Goal: Task Accomplishment & Management: Manage account settings

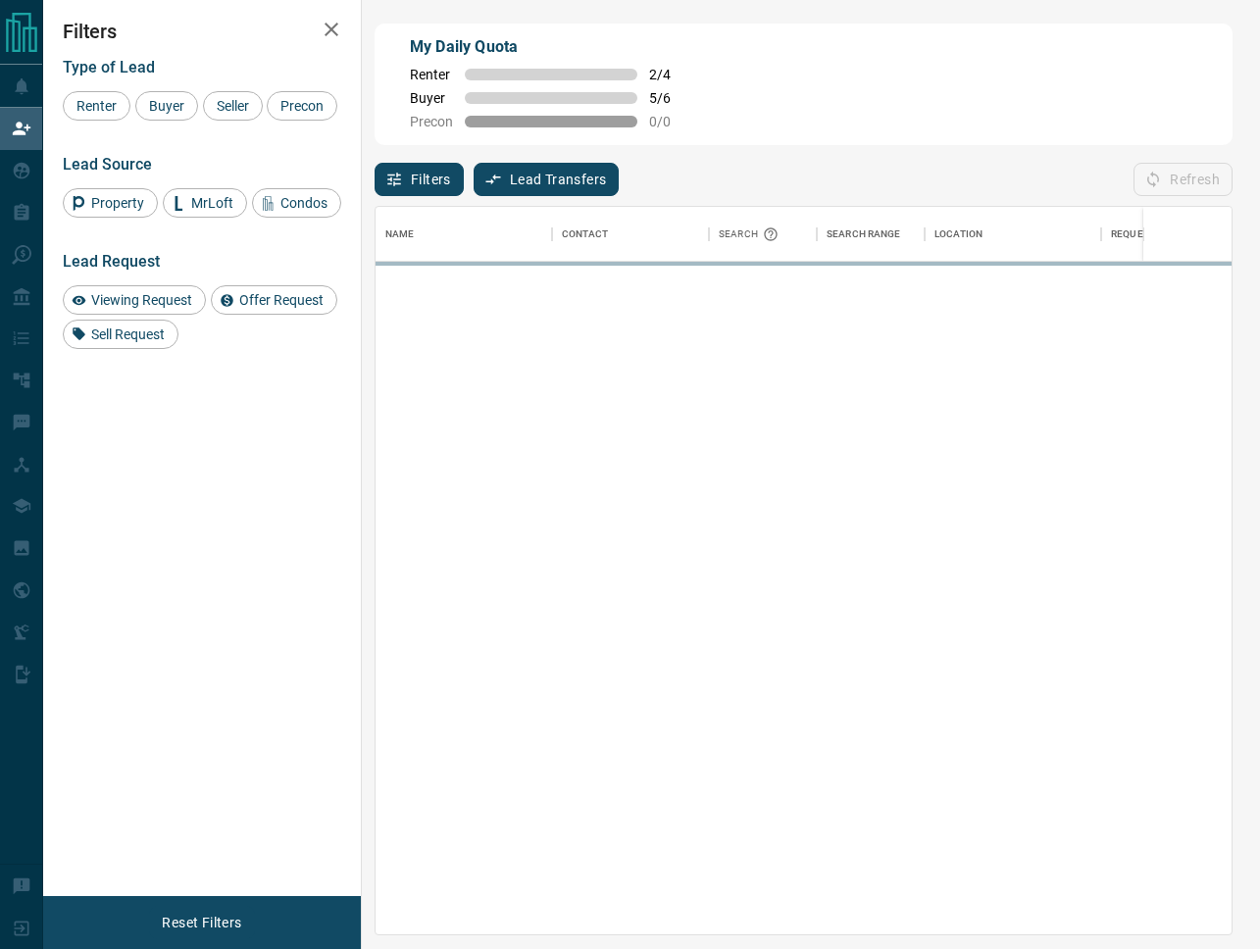
scroll to position [729, 856]
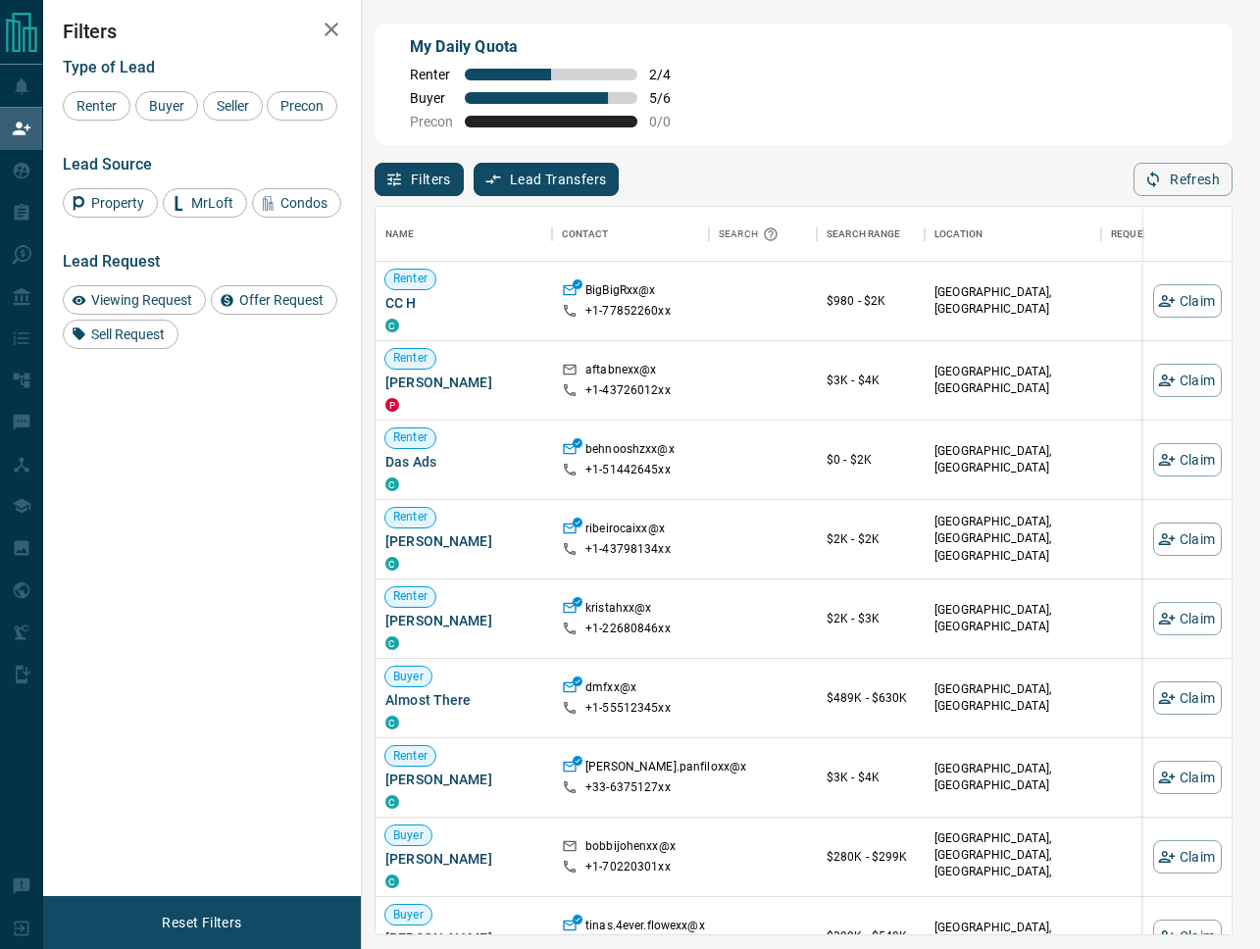
click at [403, 177] on button "Filters" at bounding box center [419, 179] width 89 height 33
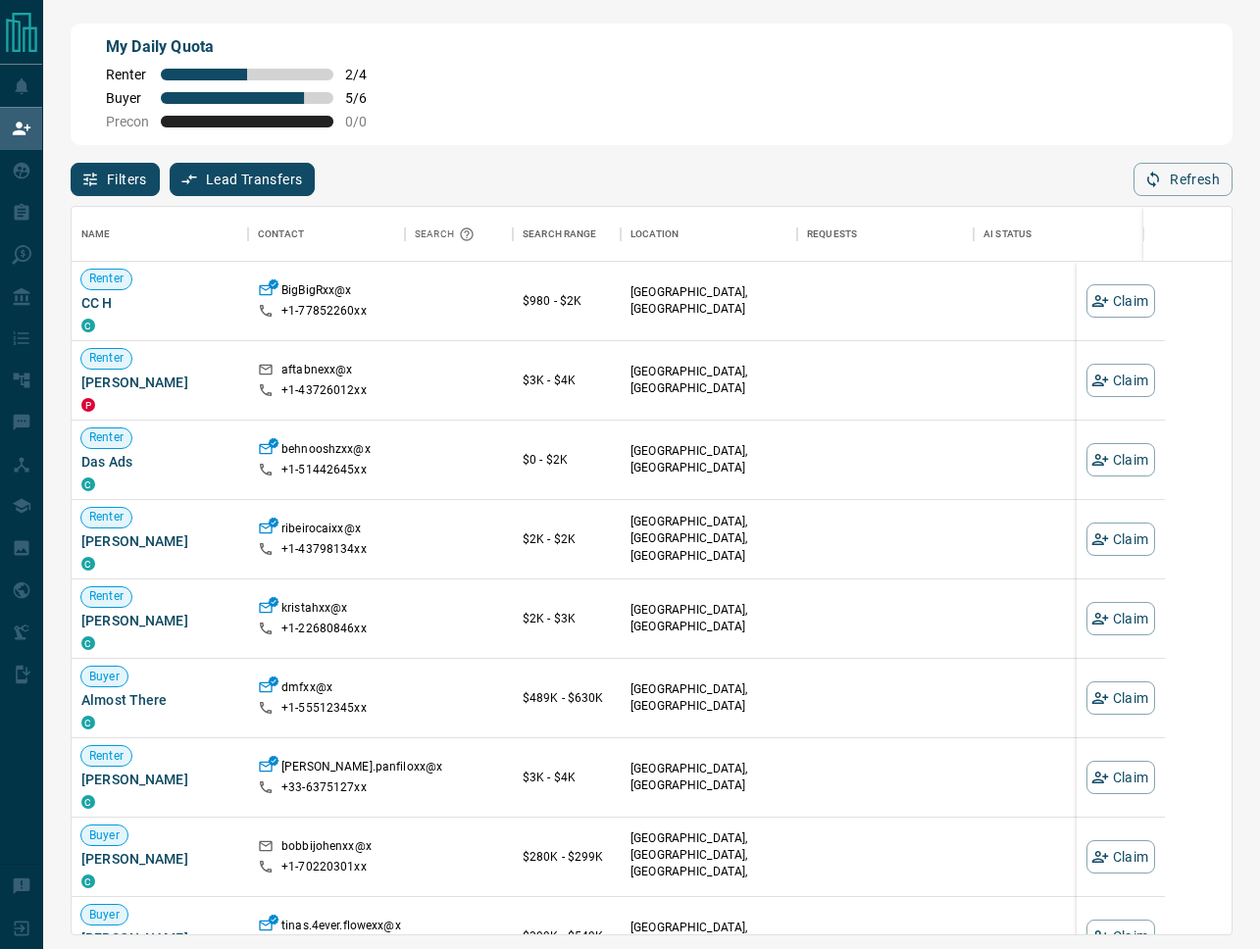
scroll to position [729, 1160]
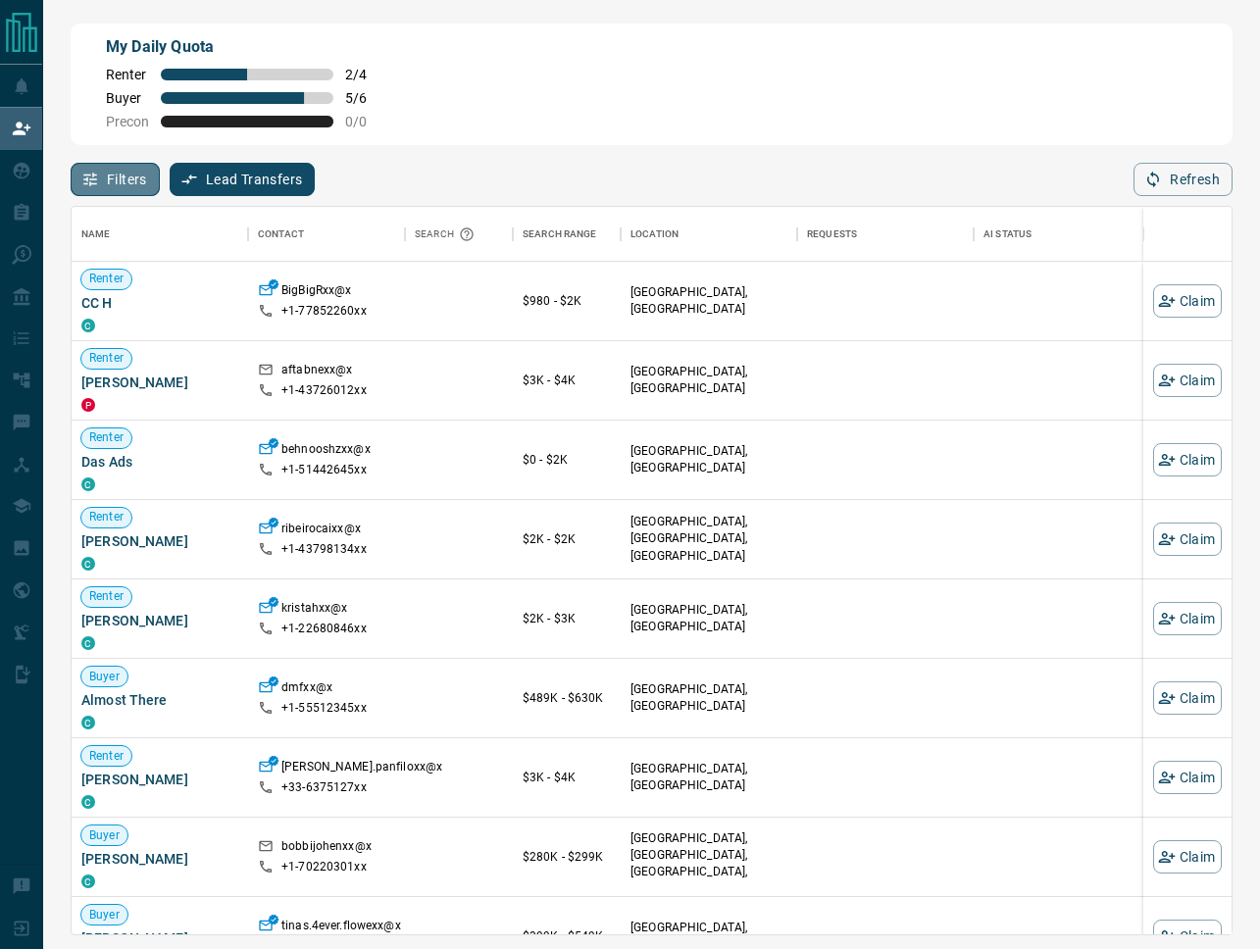
click at [114, 184] on button "Filters" at bounding box center [115, 179] width 89 height 33
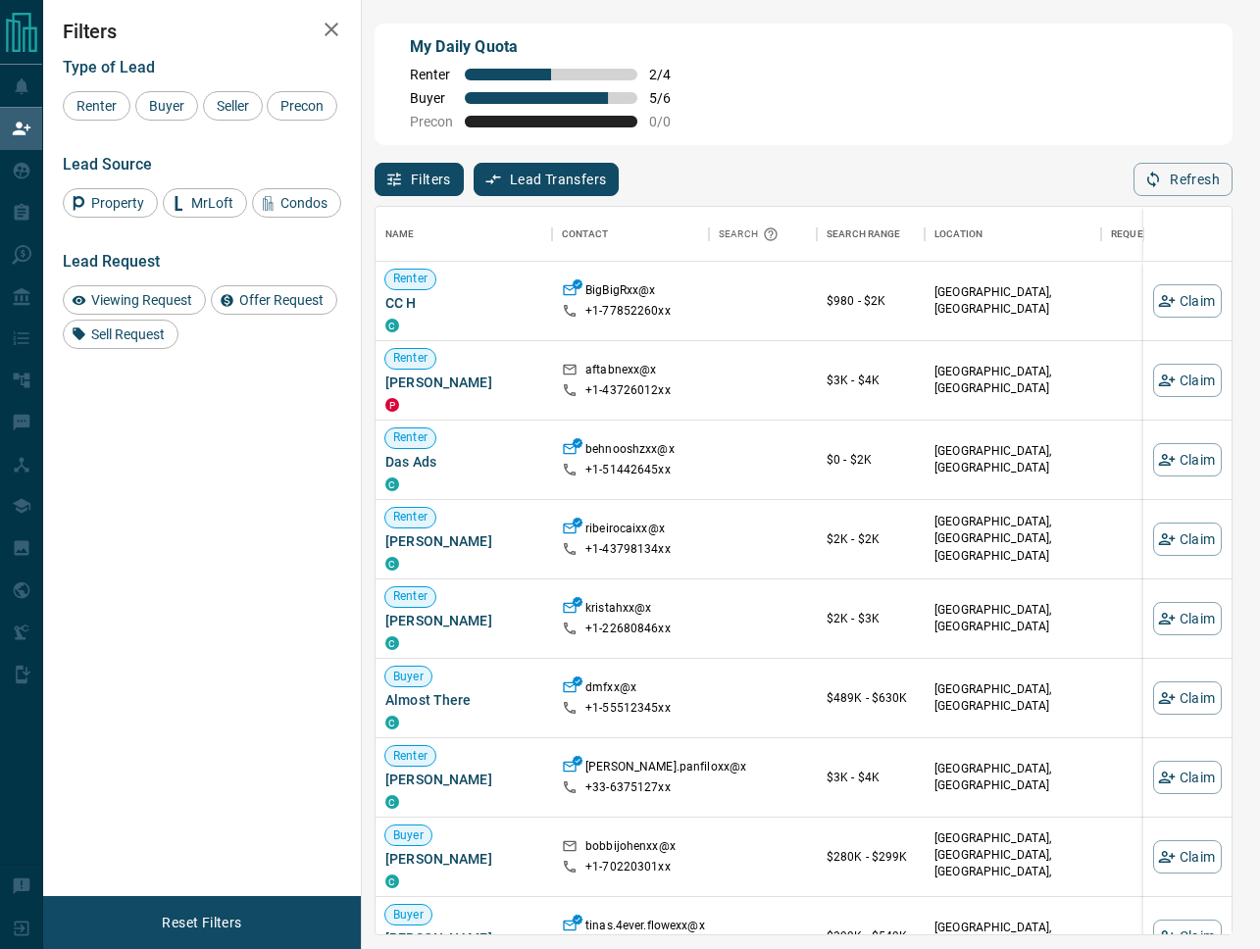
scroll to position [729, 856]
drag, startPoint x: 156, startPoint y: 98, endPoint x: 220, endPoint y: 107, distance: 64.3
click at [165, 98] on span "Buyer" at bounding box center [166, 106] width 49 height 16
click at [220, 107] on span "Seller" at bounding box center [233, 106] width 46 height 16
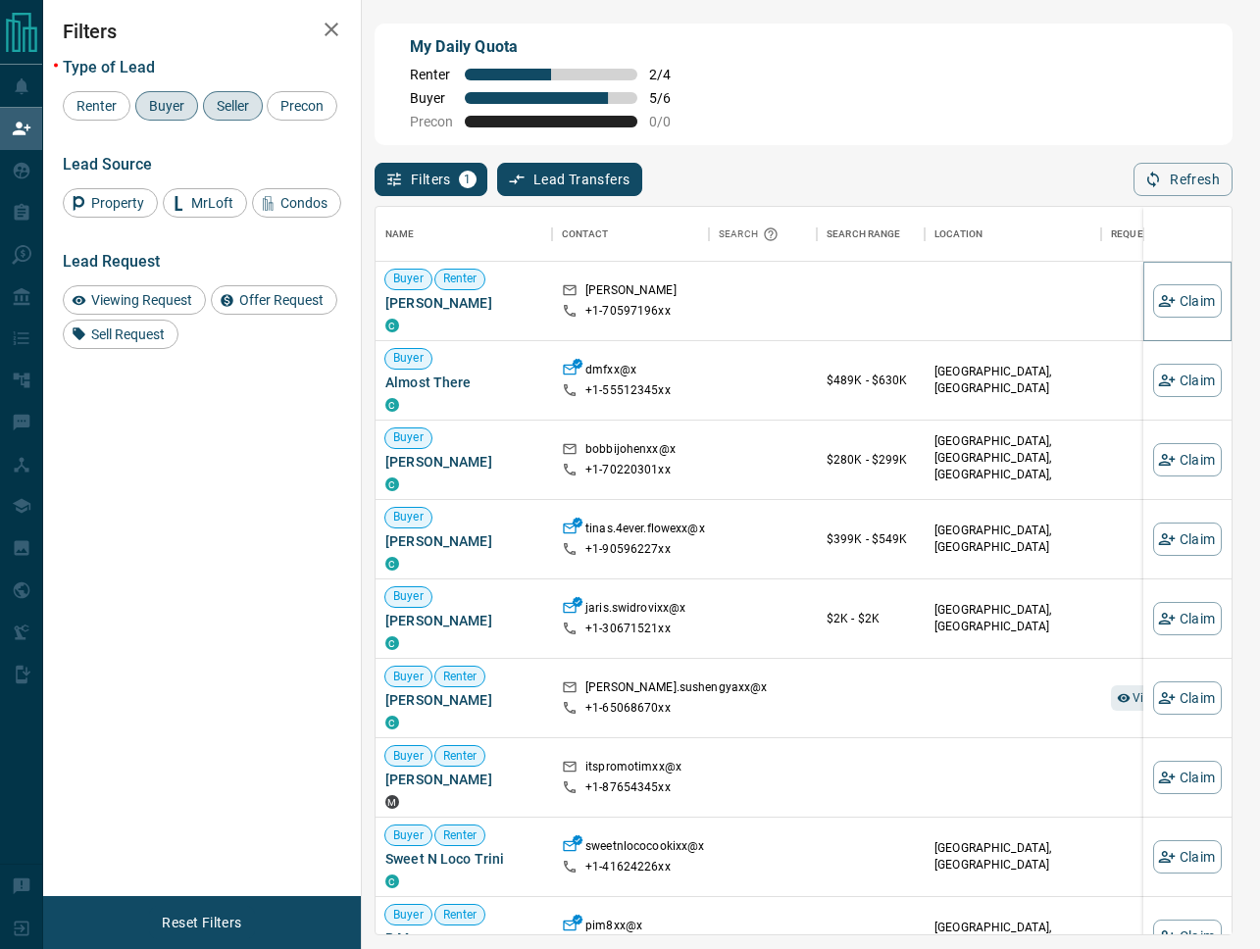
drag, startPoint x: 1187, startPoint y: 305, endPoint x: 927, endPoint y: 174, distance: 292.0
click at [927, 174] on div "My Daily Quota Renter 2 / 4 Buyer 5 / 6 Precon 0 / 0 Filters 1 Lead Transfers 0…" at bounding box center [804, 399] width 866 height 759
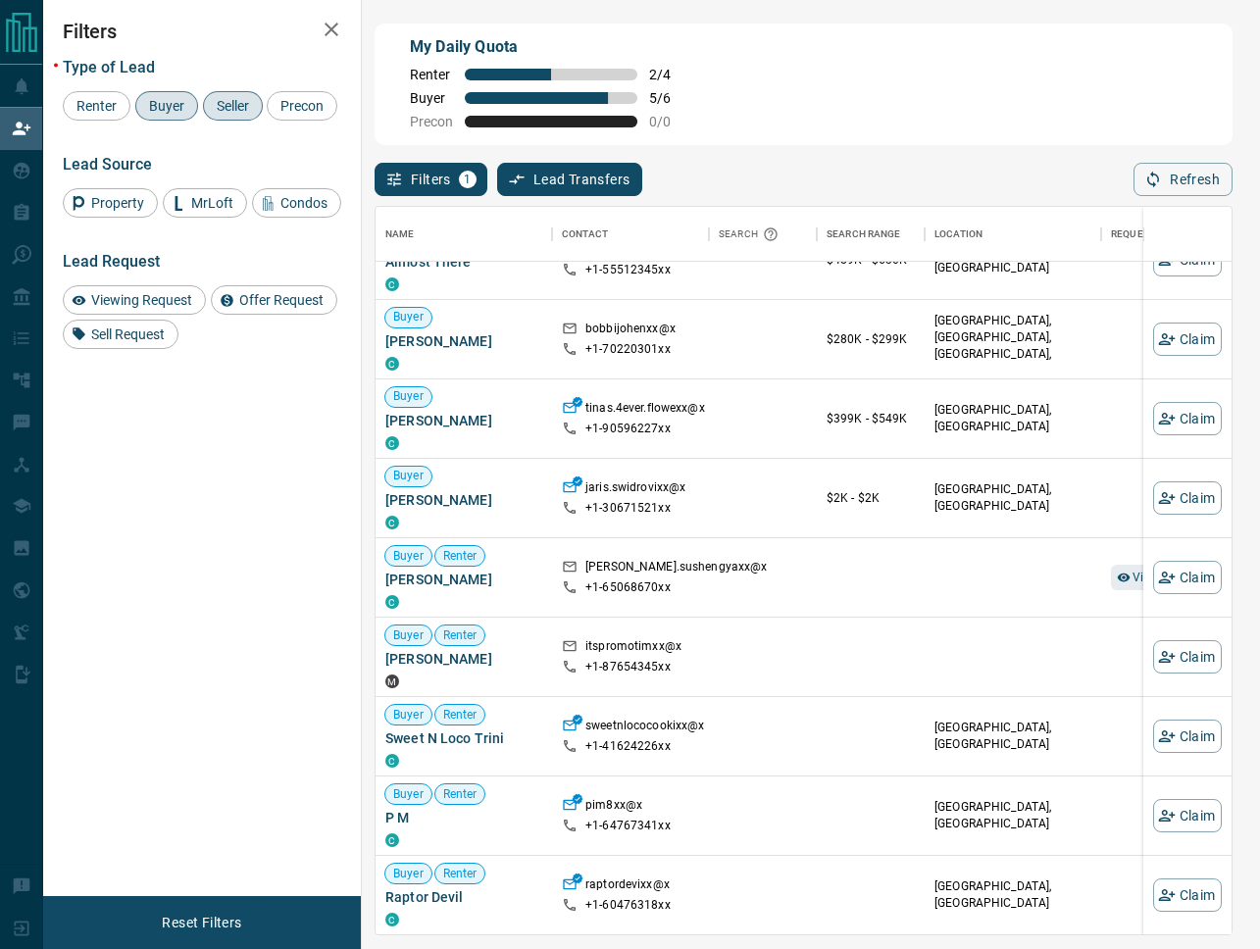
scroll to position [0, 0]
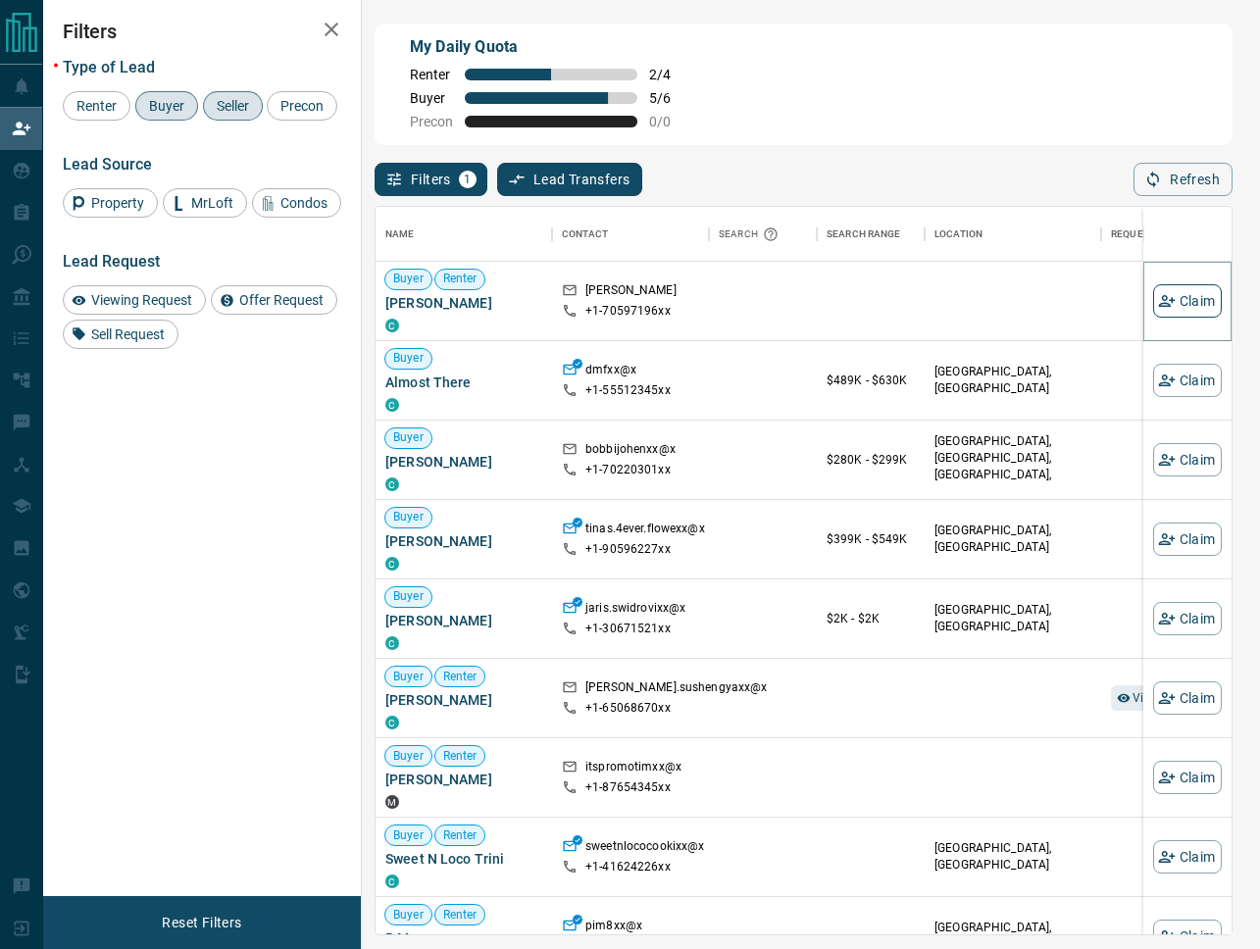
click at [1178, 300] on button "Claim" at bounding box center [1187, 300] width 69 height 33
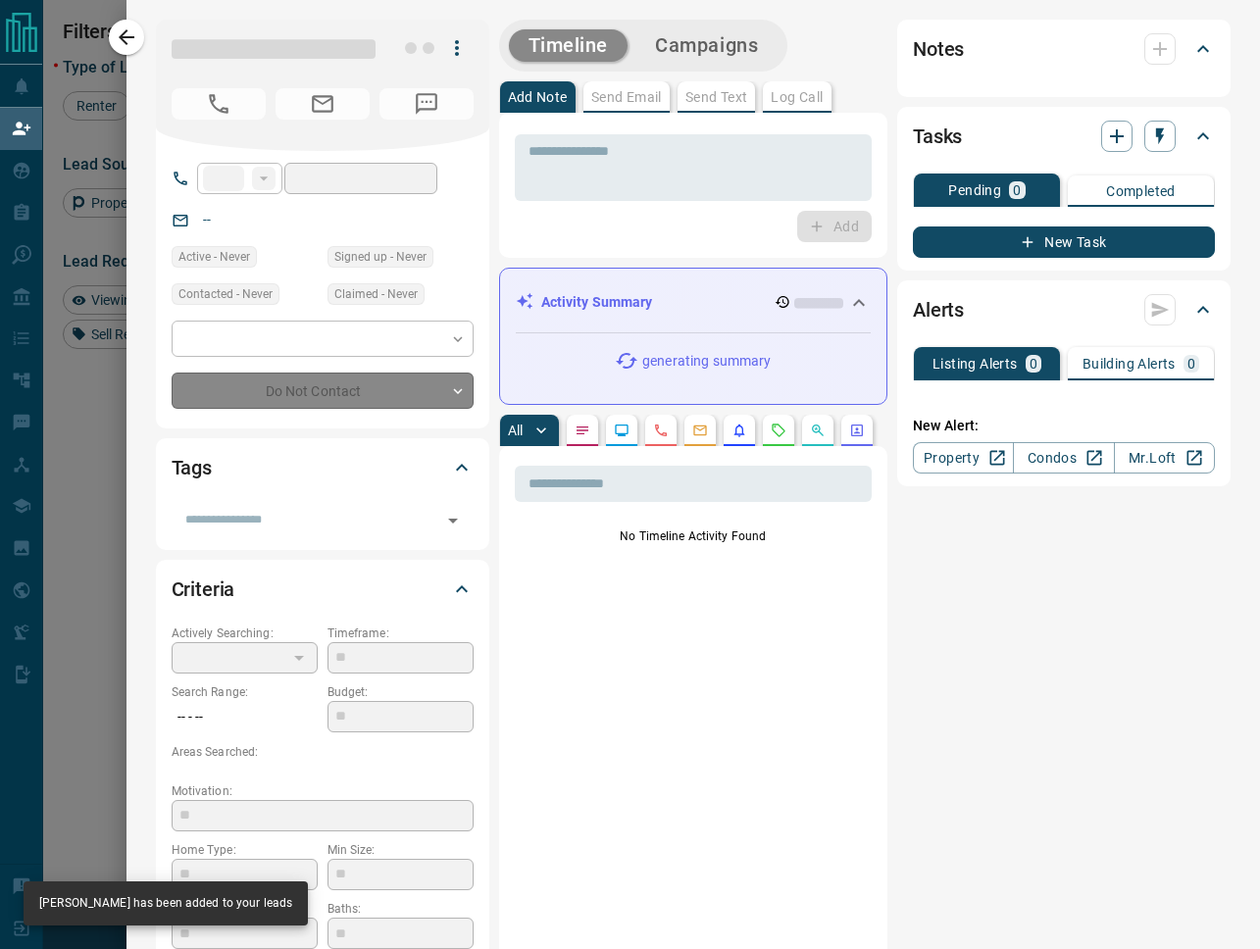
type input "**"
type input "**********"
type input "**"
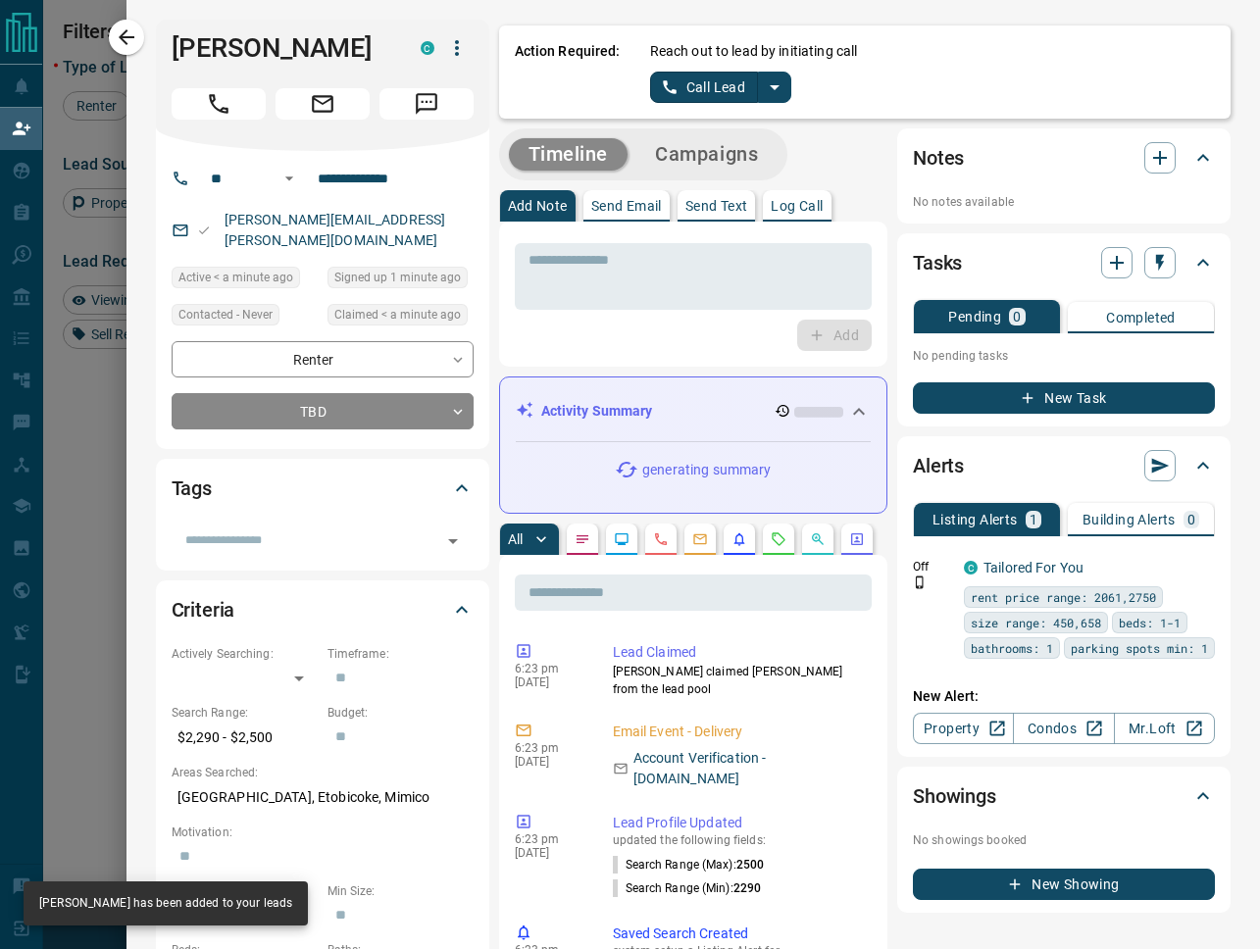
click at [775, 81] on icon "split button" at bounding box center [775, 87] width 24 height 24
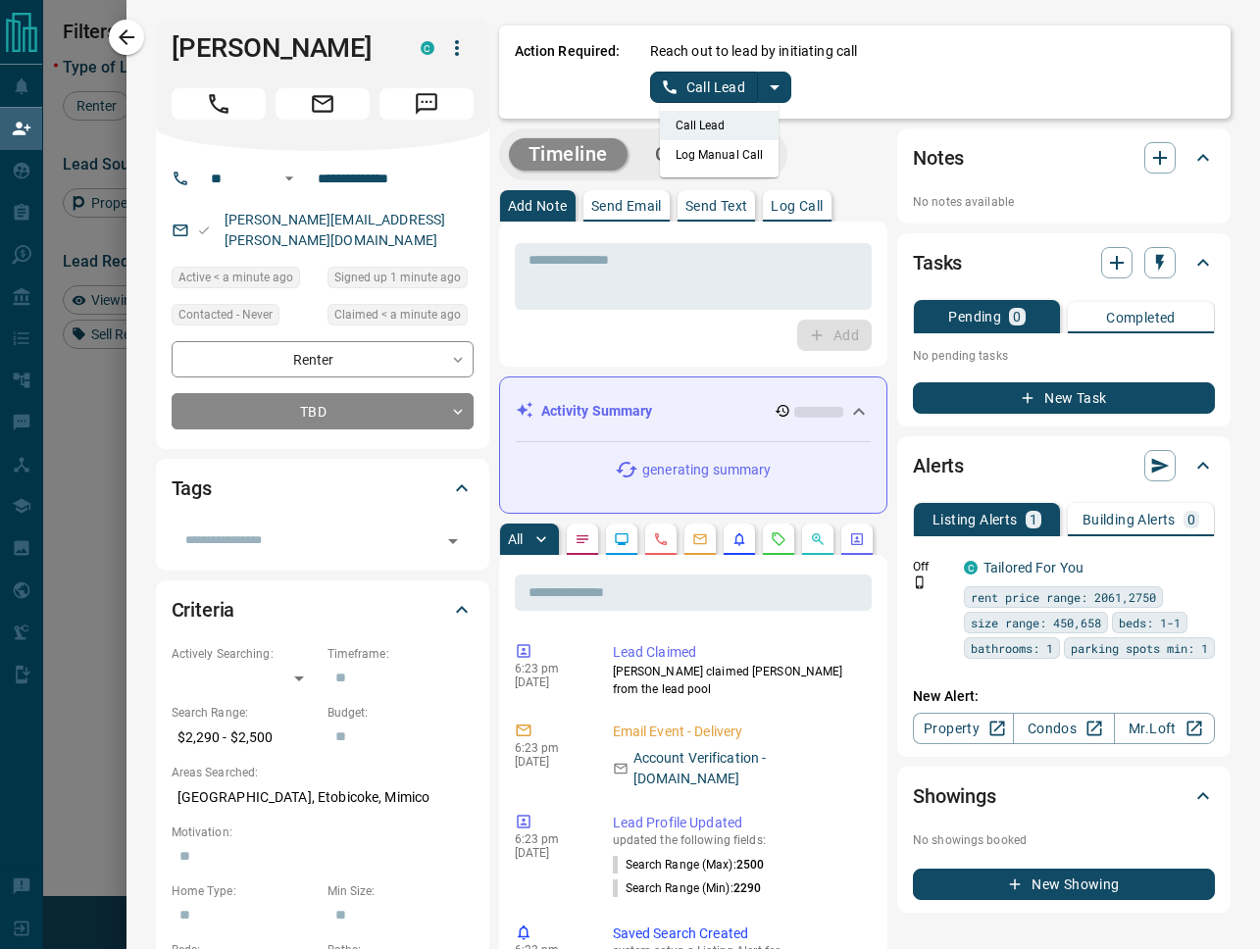
click at [729, 161] on li "Log Manual Call" at bounding box center [720, 154] width 120 height 29
drag, startPoint x: 566, startPoint y: 148, endPoint x: 681, endPoint y: 85, distance: 131.6
click at [681, 85] on button "Log Manual Call" at bounding box center [714, 87] width 129 height 31
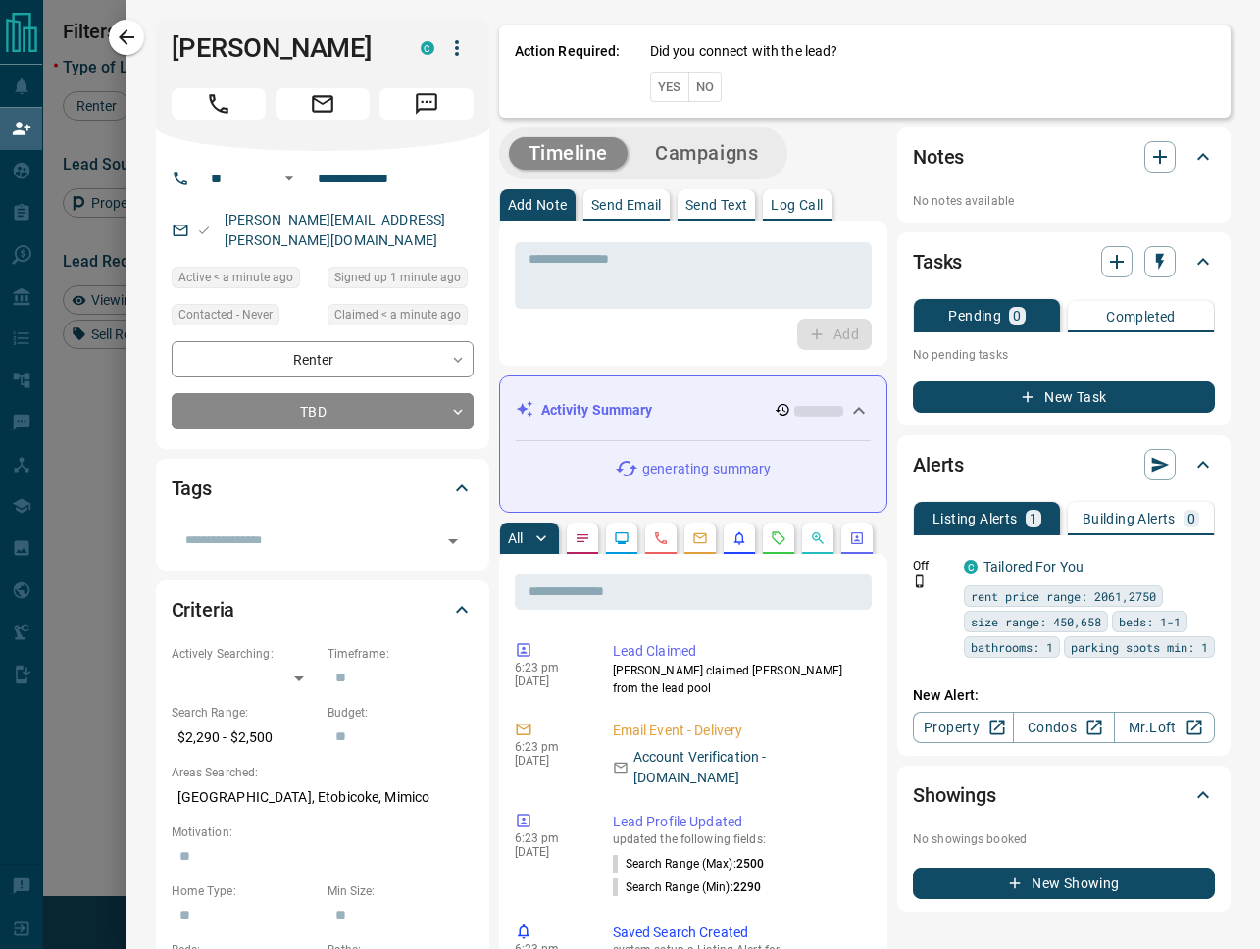
scroll to position [1, 0]
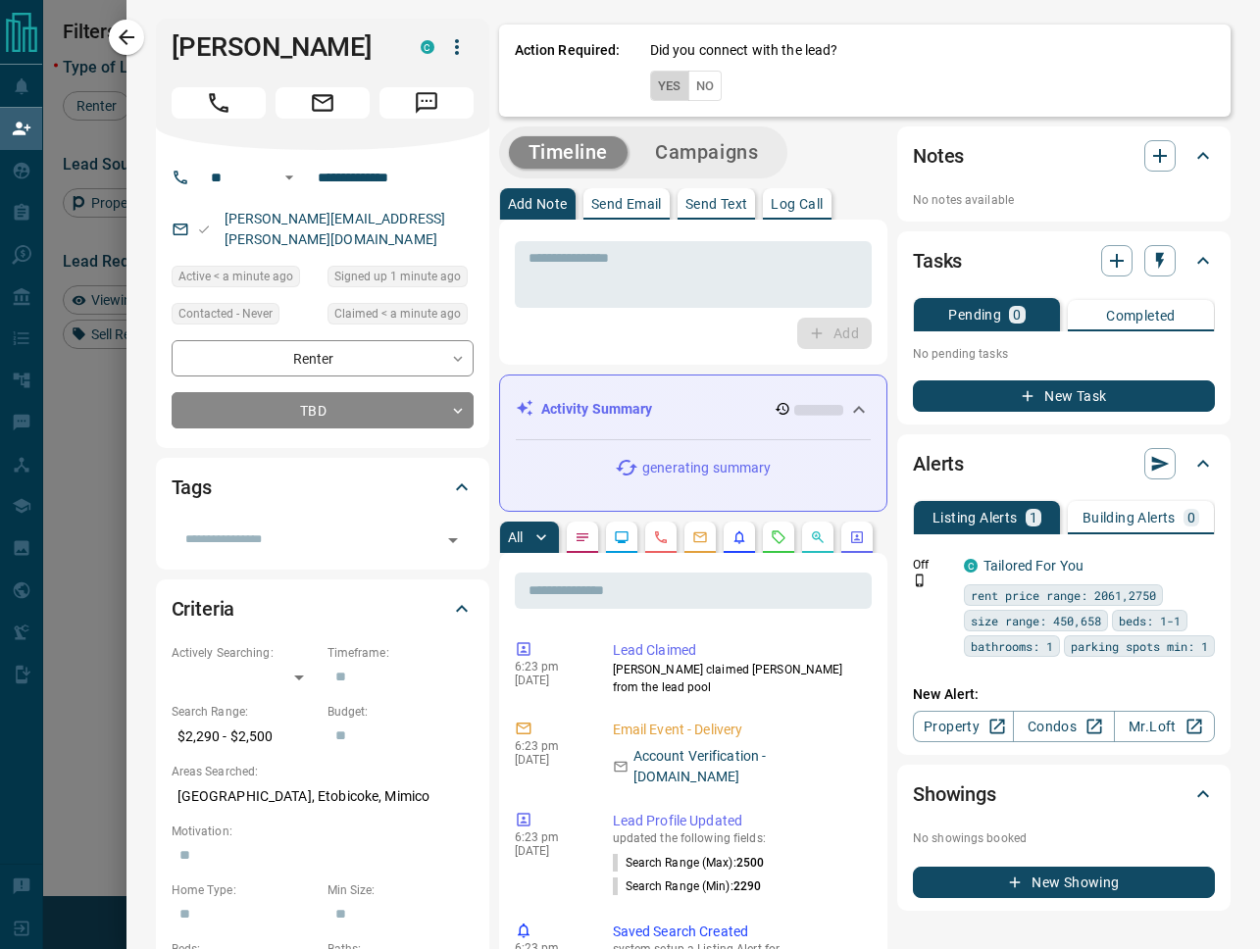
click at [664, 88] on button "Yes" at bounding box center [669, 86] width 39 height 30
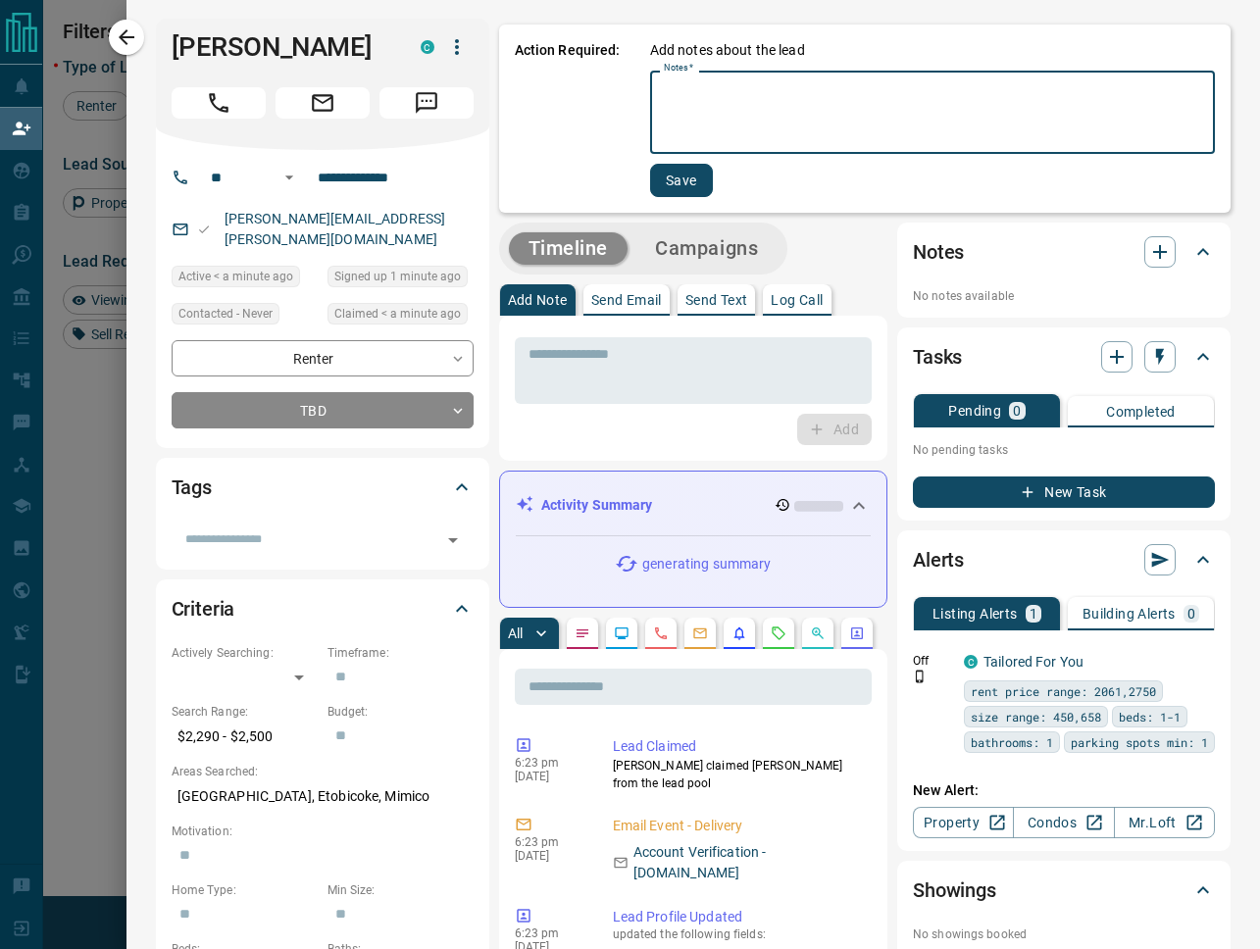
click at [719, 117] on textarea "Notes   *" at bounding box center [932, 112] width 537 height 67
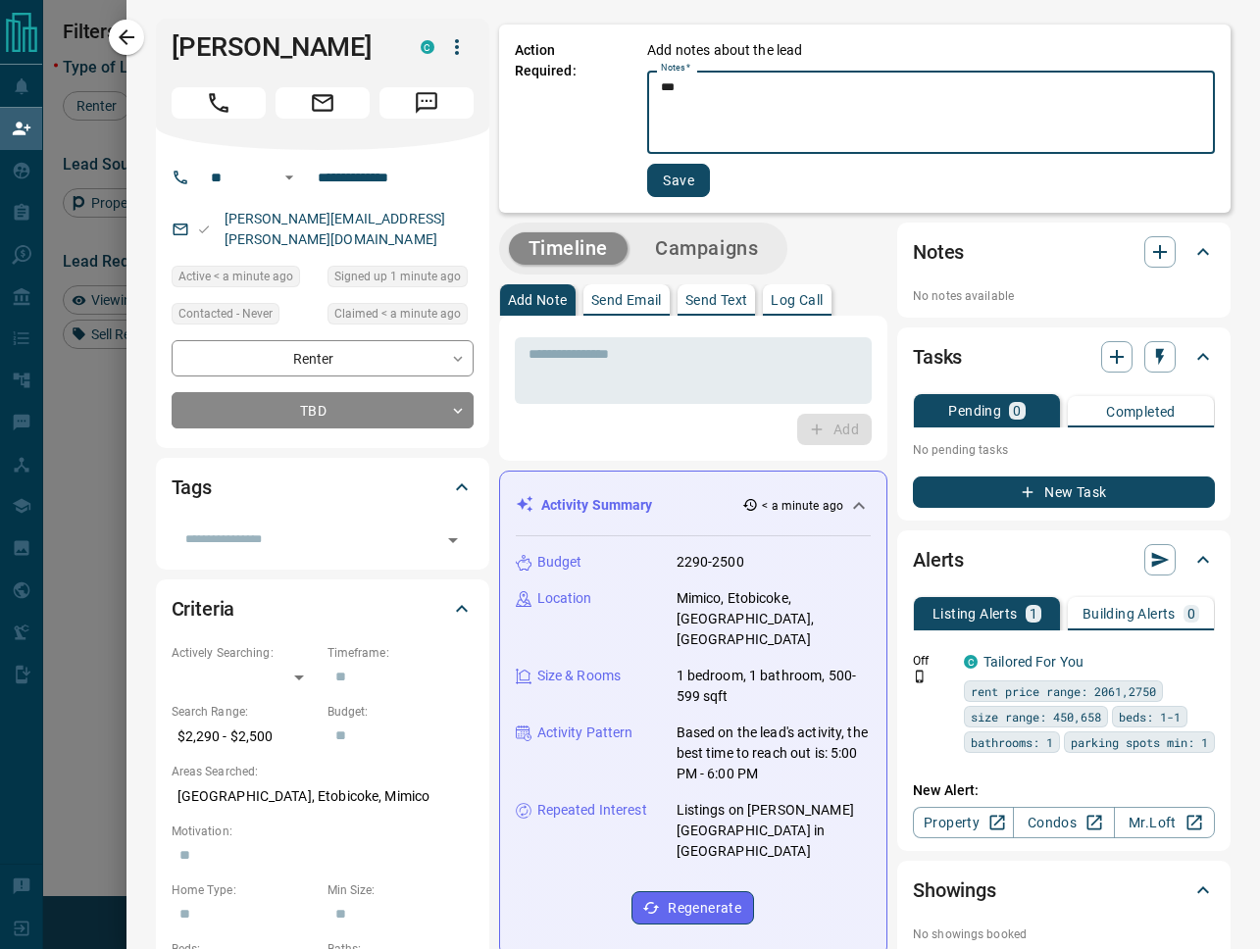
type textarea "***"
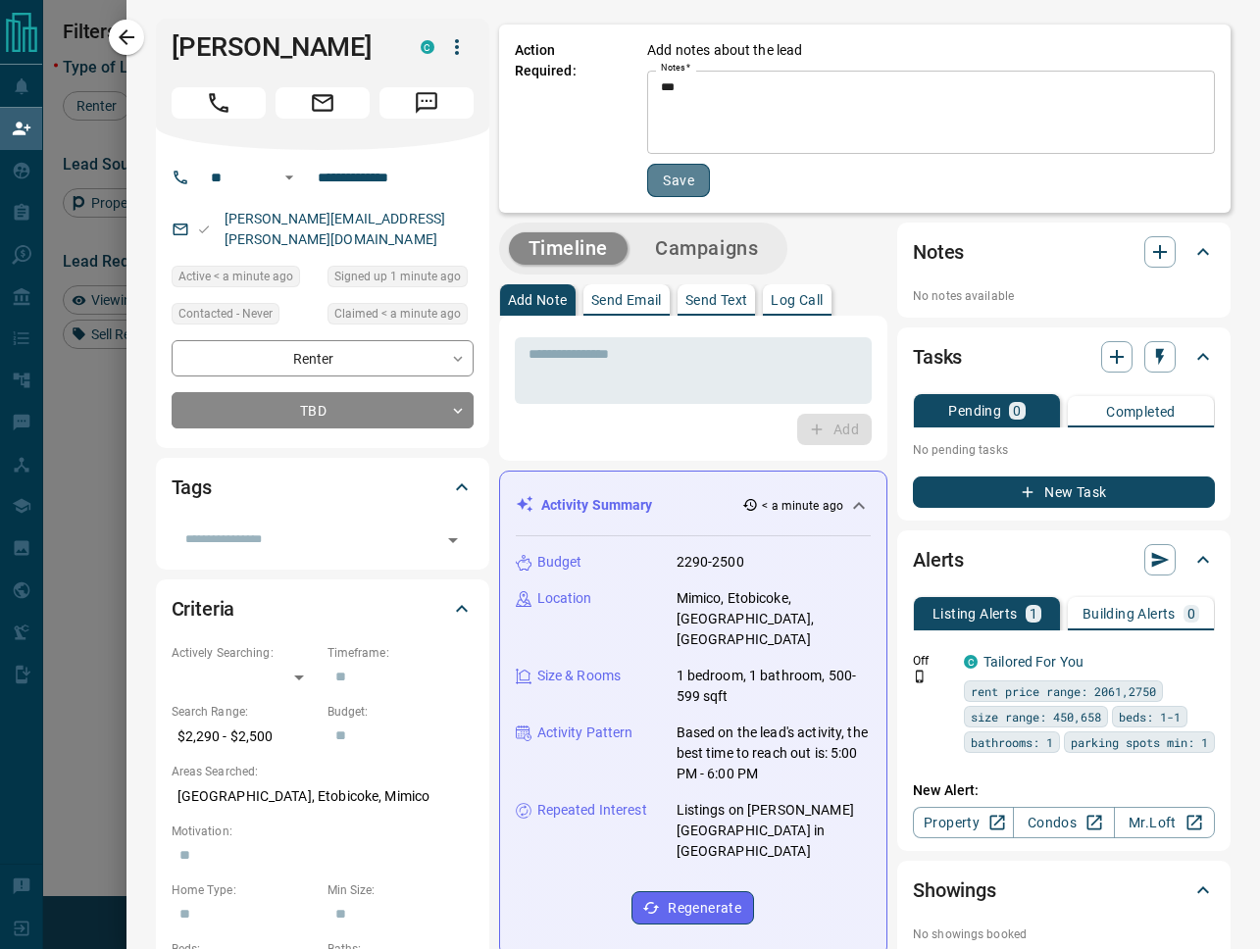
click at [687, 175] on button "Save" at bounding box center [678, 180] width 63 height 33
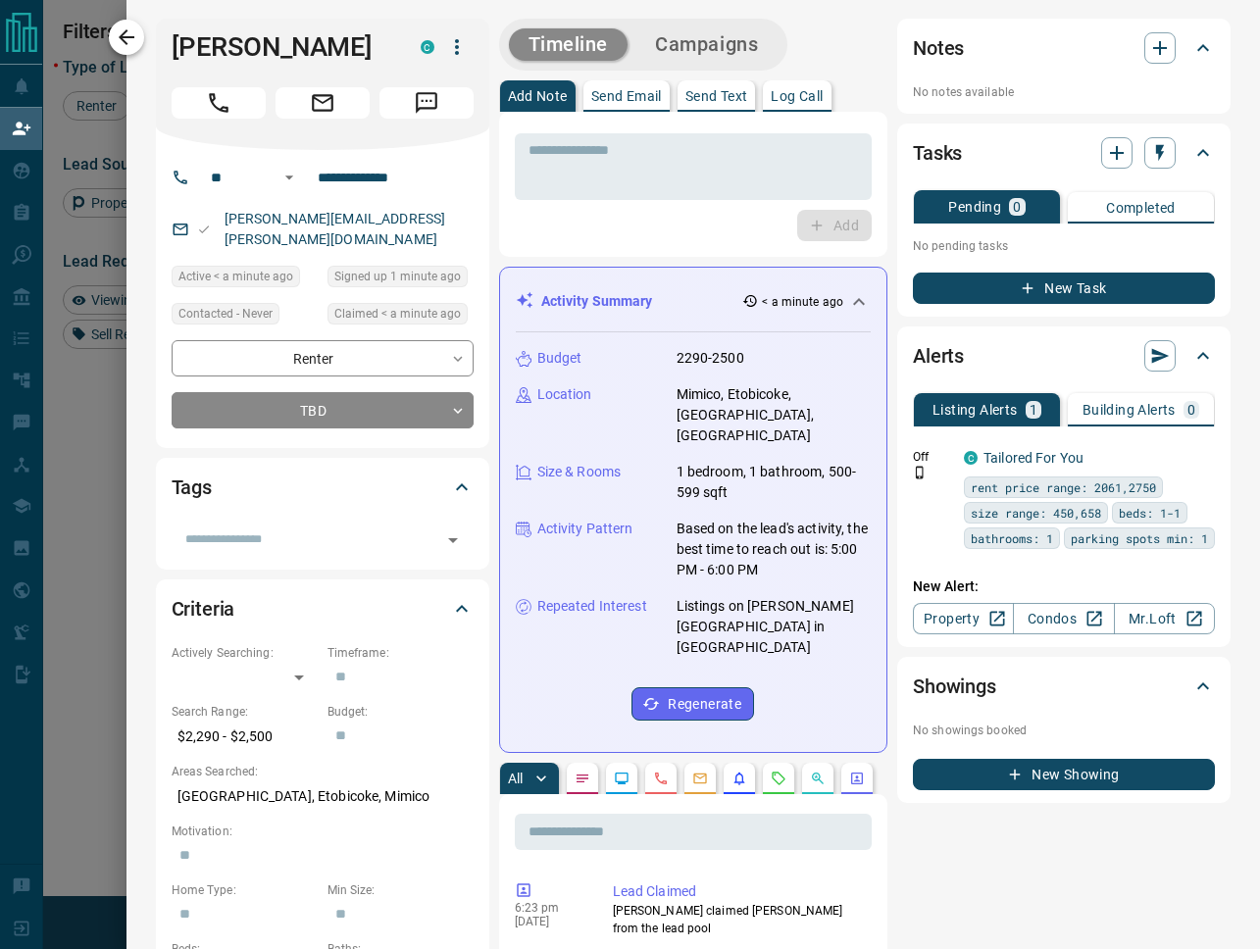
click at [127, 38] on icon "button" at bounding box center [127, 37] width 24 height 24
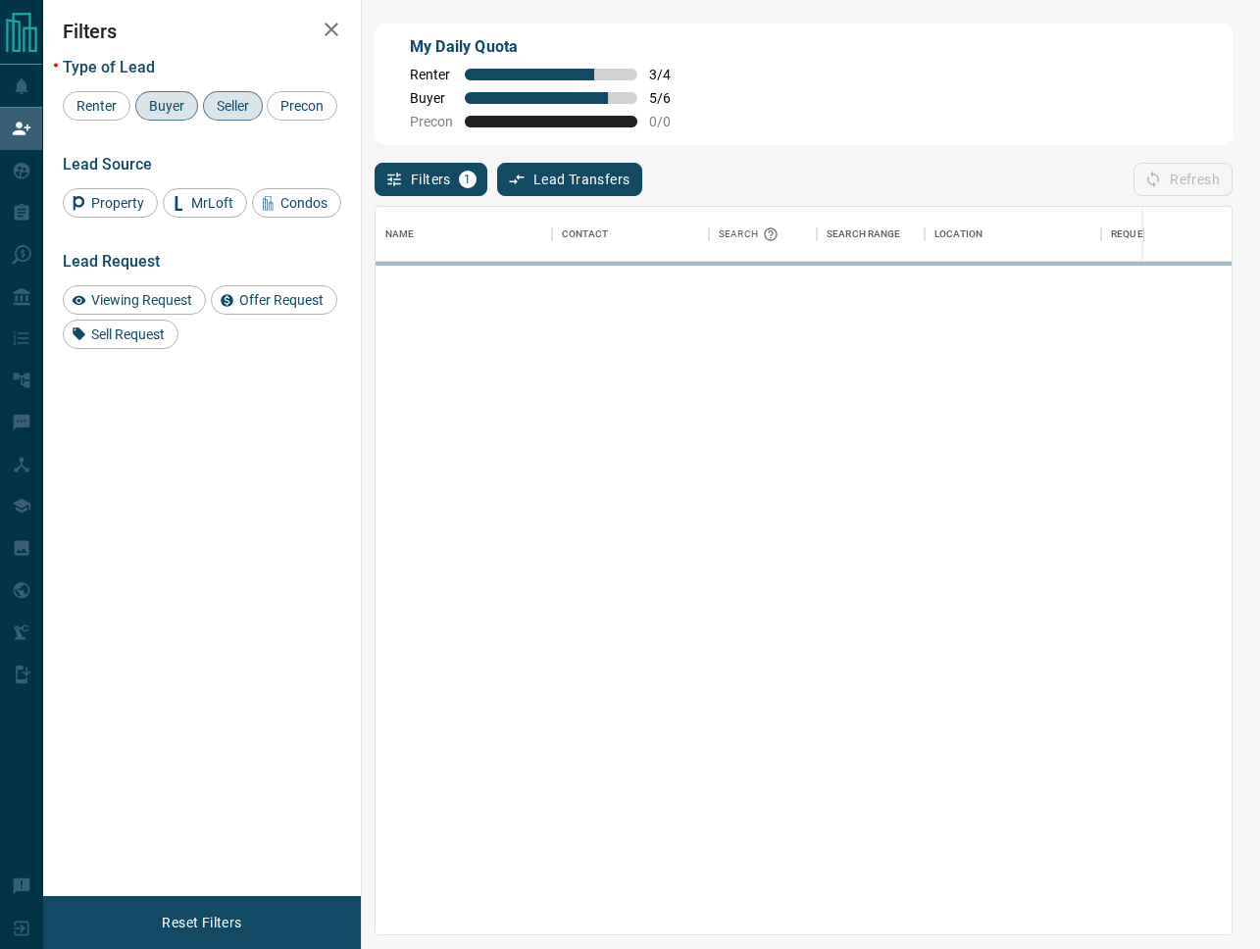
scroll to position [729, 856]
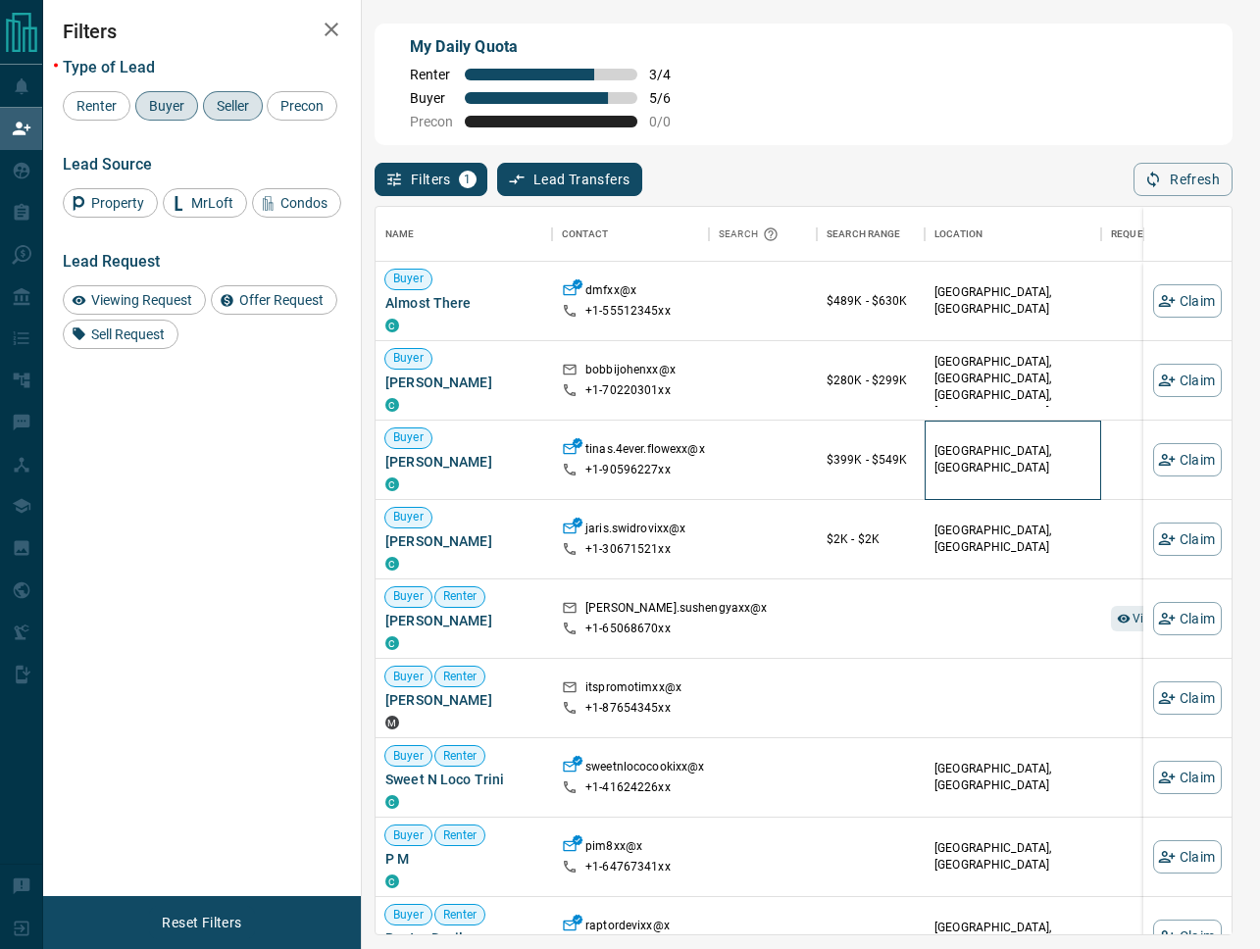
click at [1065, 469] on div "[GEOGRAPHIC_DATA], [GEOGRAPHIC_DATA]" at bounding box center [1012, 460] width 157 height 78
click at [1096, 446] on div "[GEOGRAPHIC_DATA], [GEOGRAPHIC_DATA]" at bounding box center [1013, 460] width 176 height 79
drag, startPoint x: 782, startPoint y: 462, endPoint x: 926, endPoint y: 453, distance: 143.4
click at [932, 469] on div "Buyer [PERSON_NAME] C tinas.4ever.flowexx@x +1- 90596227xx $399K - $549K [GEOGR…" at bounding box center [1033, 460] width 1314 height 79
click at [1020, 447] on div "[GEOGRAPHIC_DATA], [GEOGRAPHIC_DATA]" at bounding box center [1012, 460] width 157 height 78
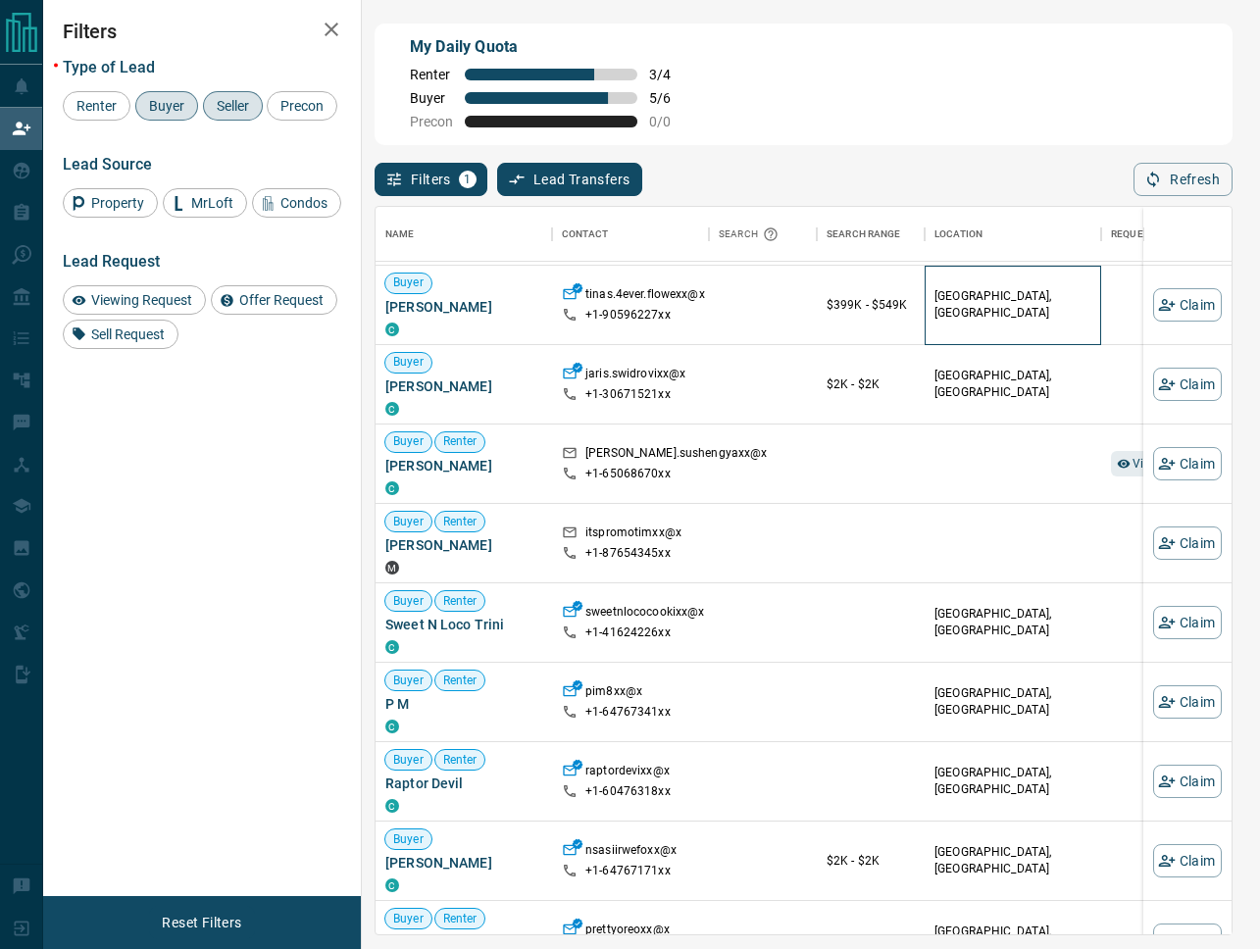
scroll to position [157, 0]
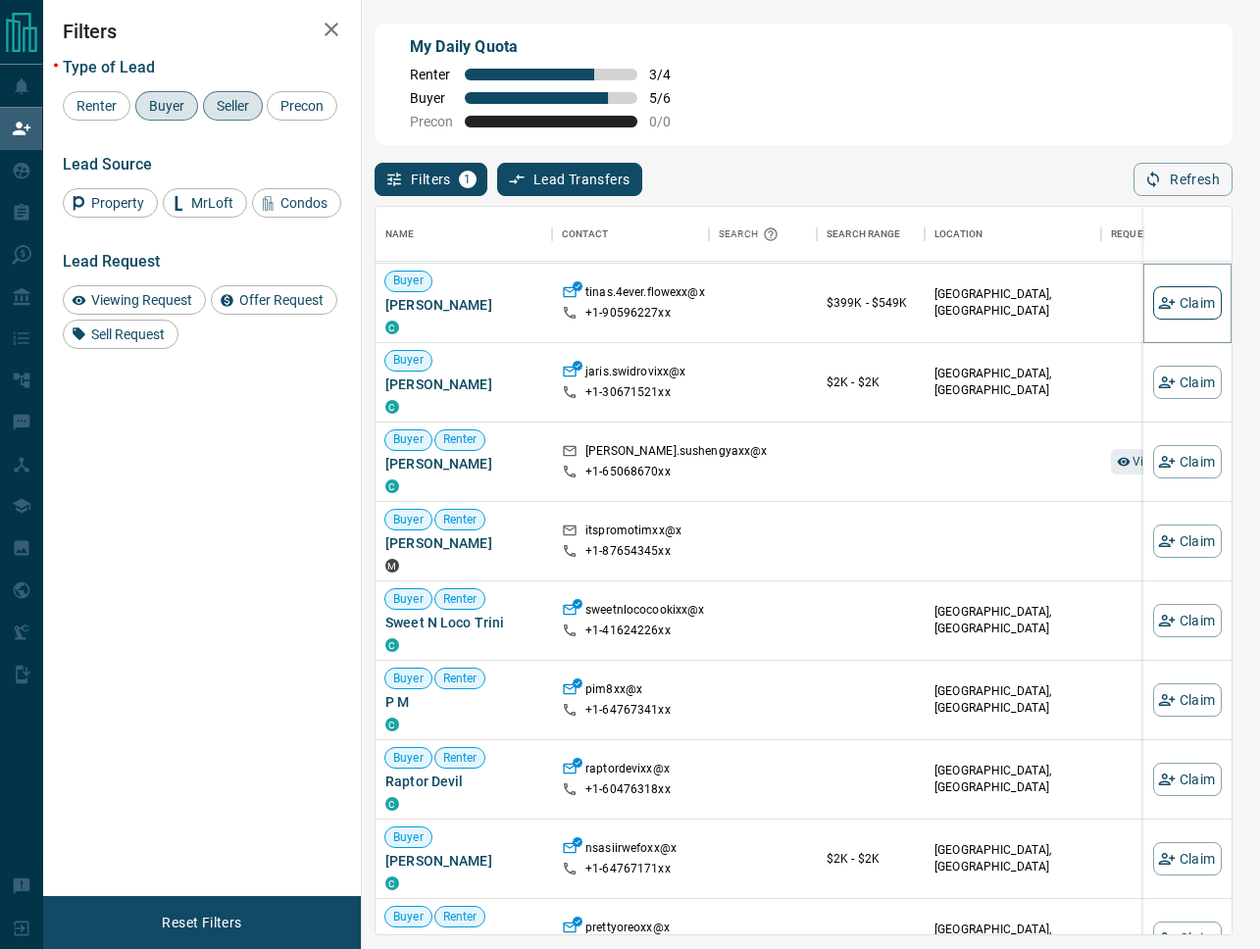
click at [1183, 301] on button "Claim" at bounding box center [1187, 302] width 69 height 33
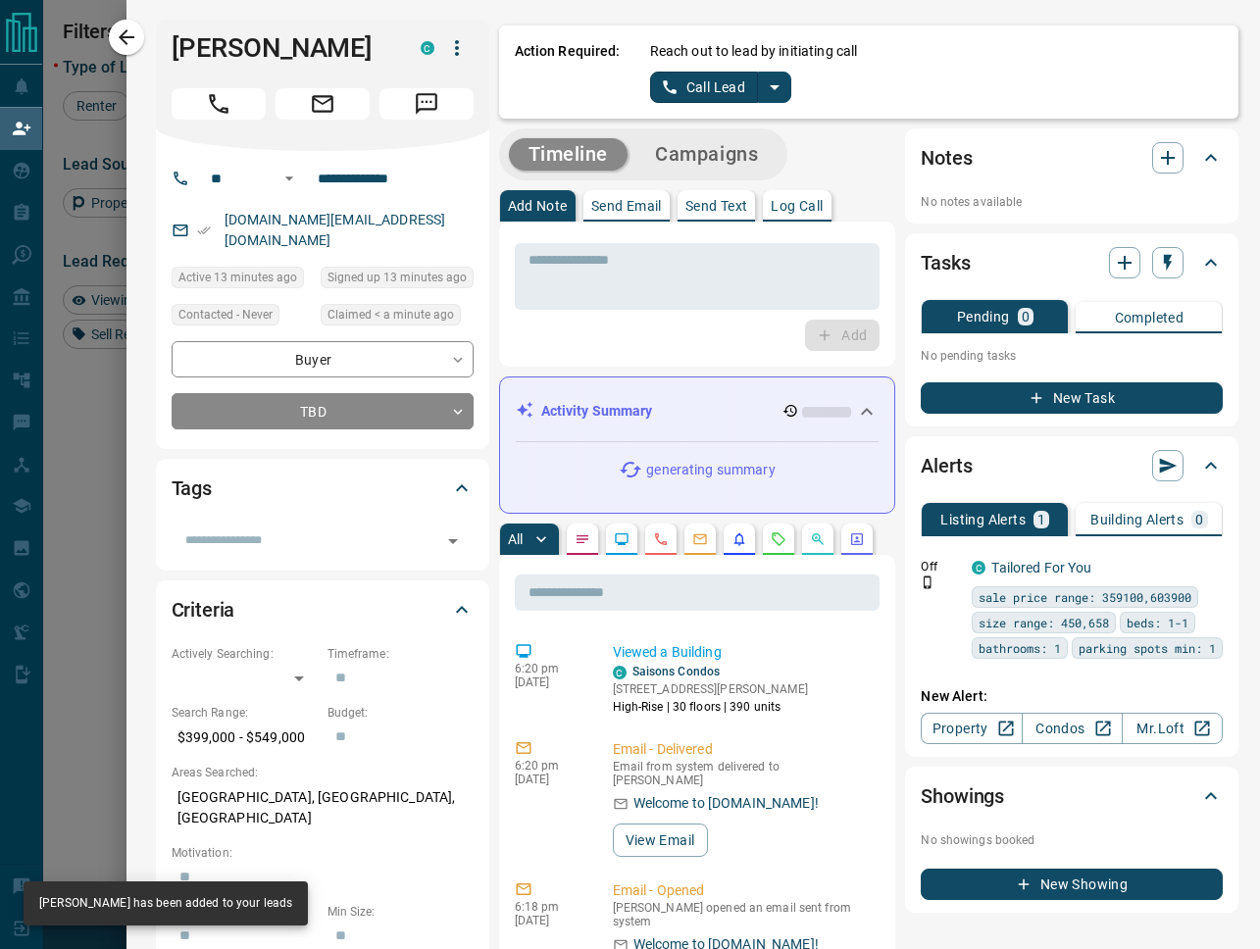
click at [779, 85] on icon "split button" at bounding box center [775, 87] width 24 height 24
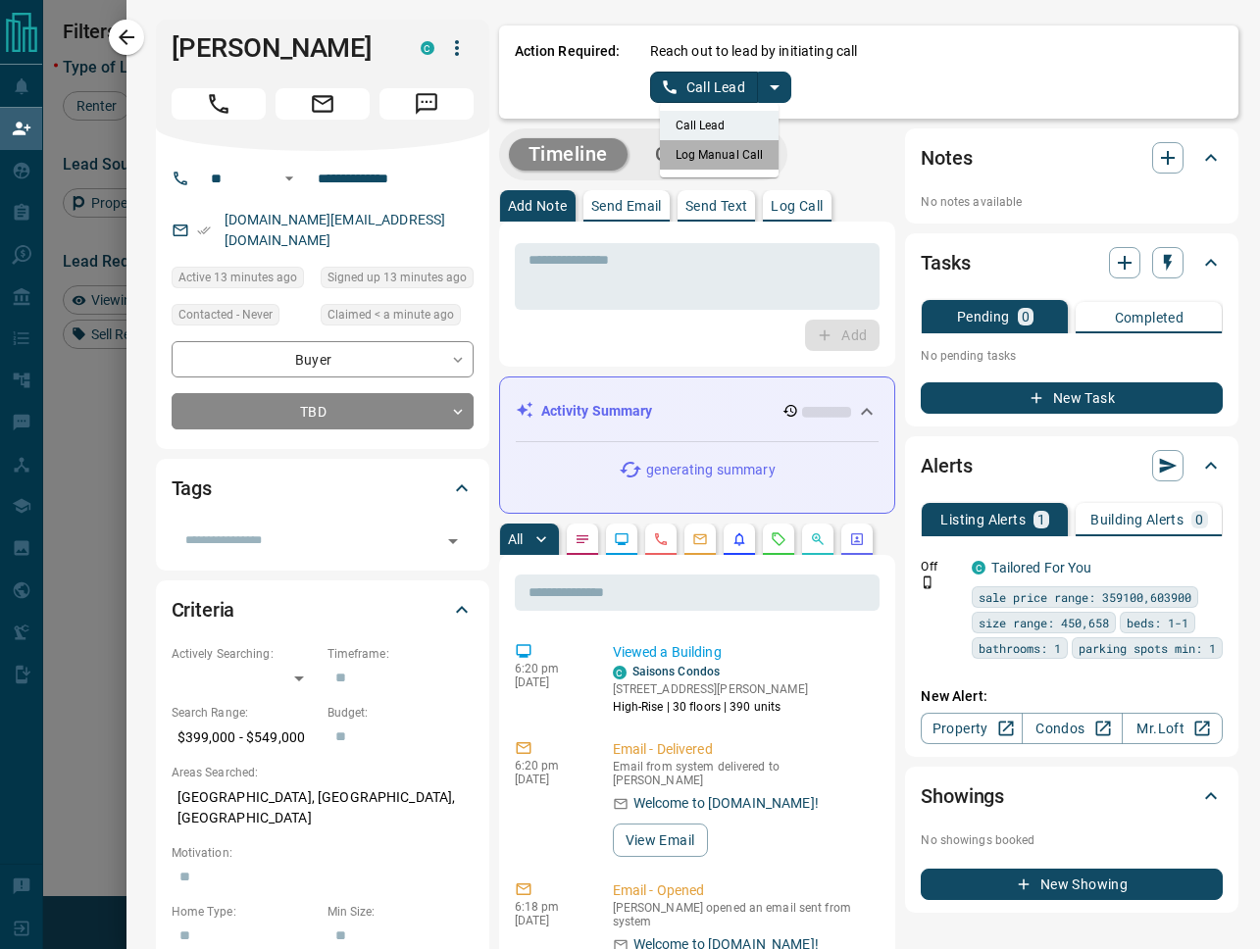
click at [738, 154] on li "Log Manual Call" at bounding box center [720, 154] width 120 height 29
click at [709, 91] on button "Log Manual Call" at bounding box center [714, 87] width 129 height 31
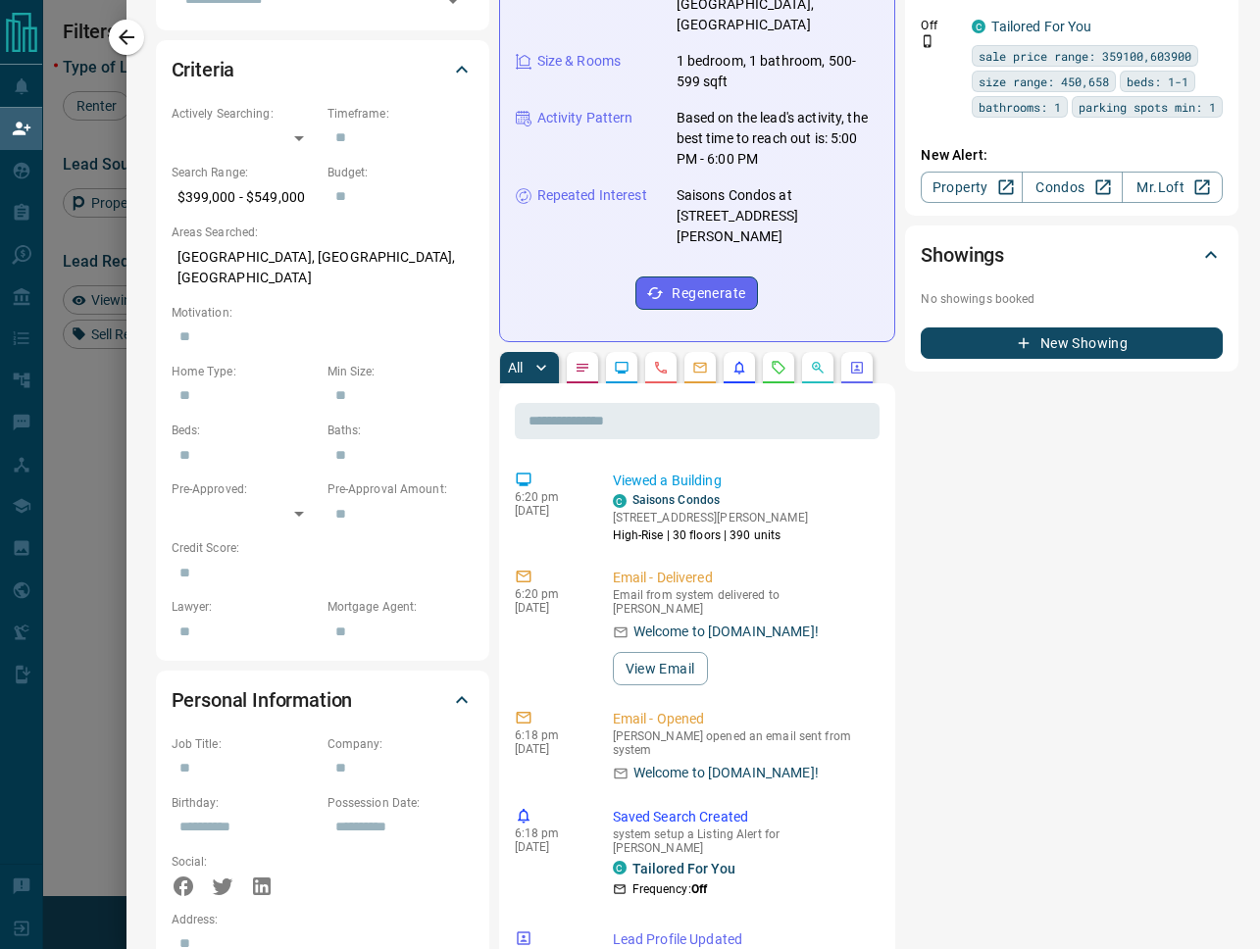
scroll to position [0, 0]
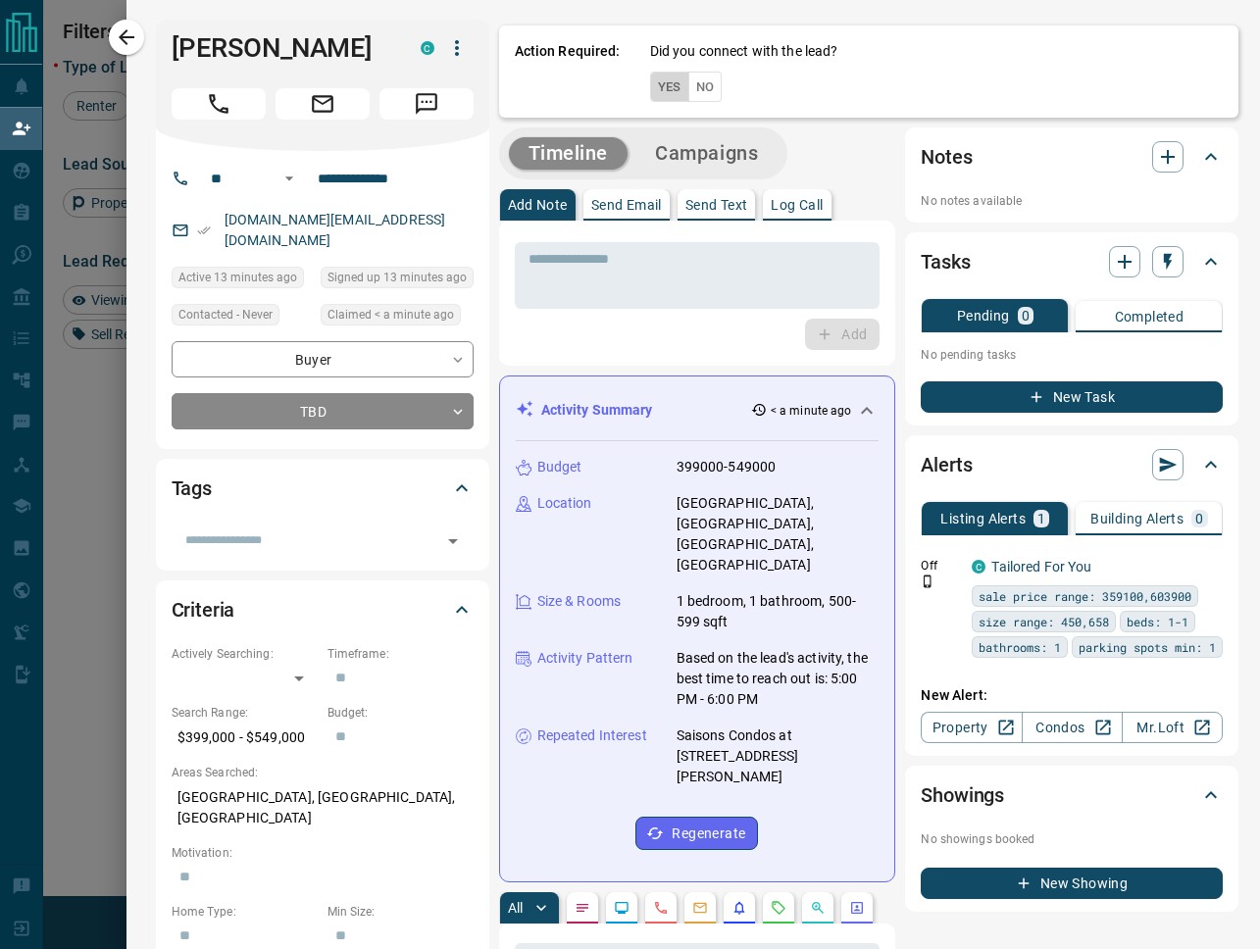
click at [655, 80] on button "Yes" at bounding box center [669, 87] width 39 height 30
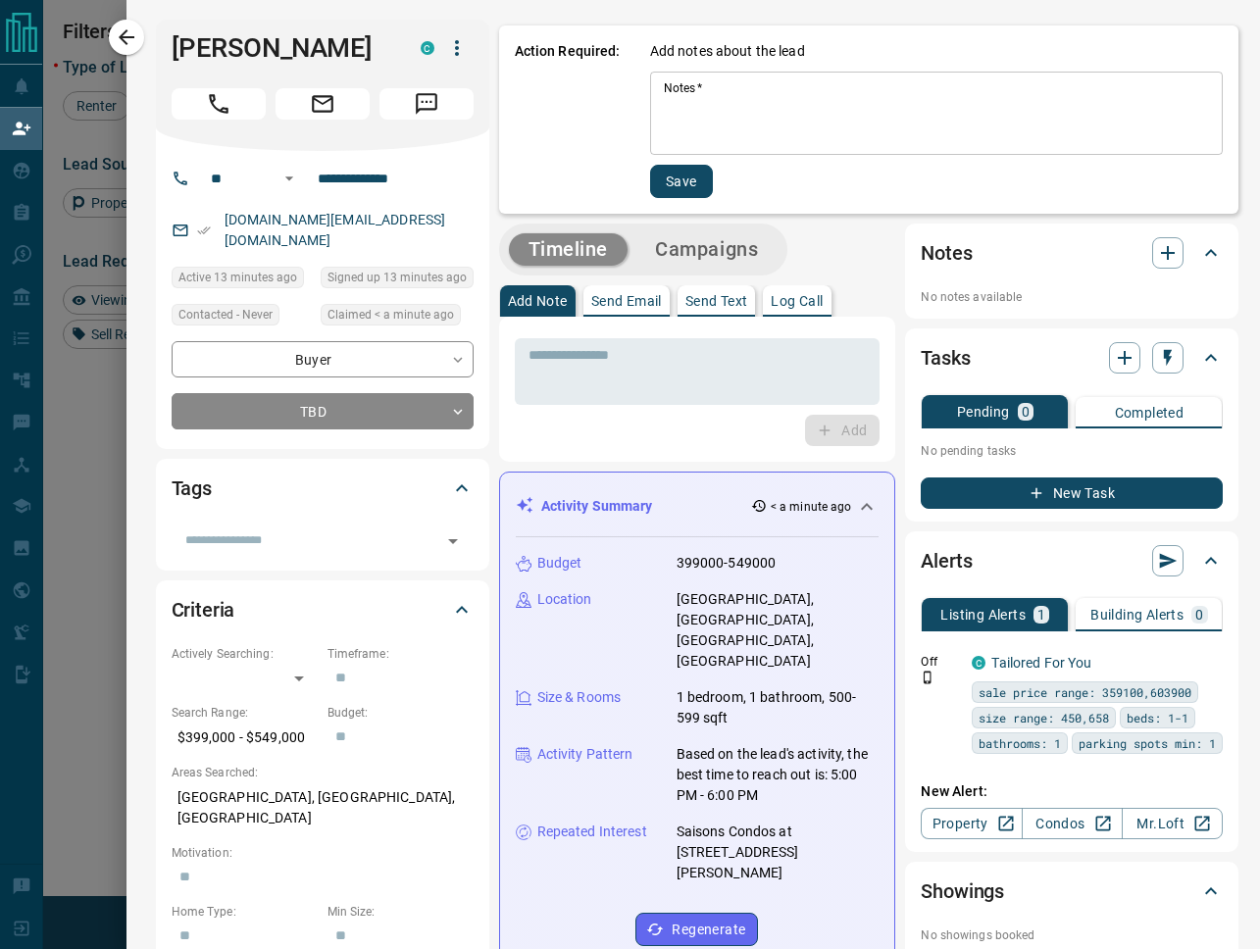
click at [762, 105] on textarea "Notes   *" at bounding box center [937, 113] width 546 height 67
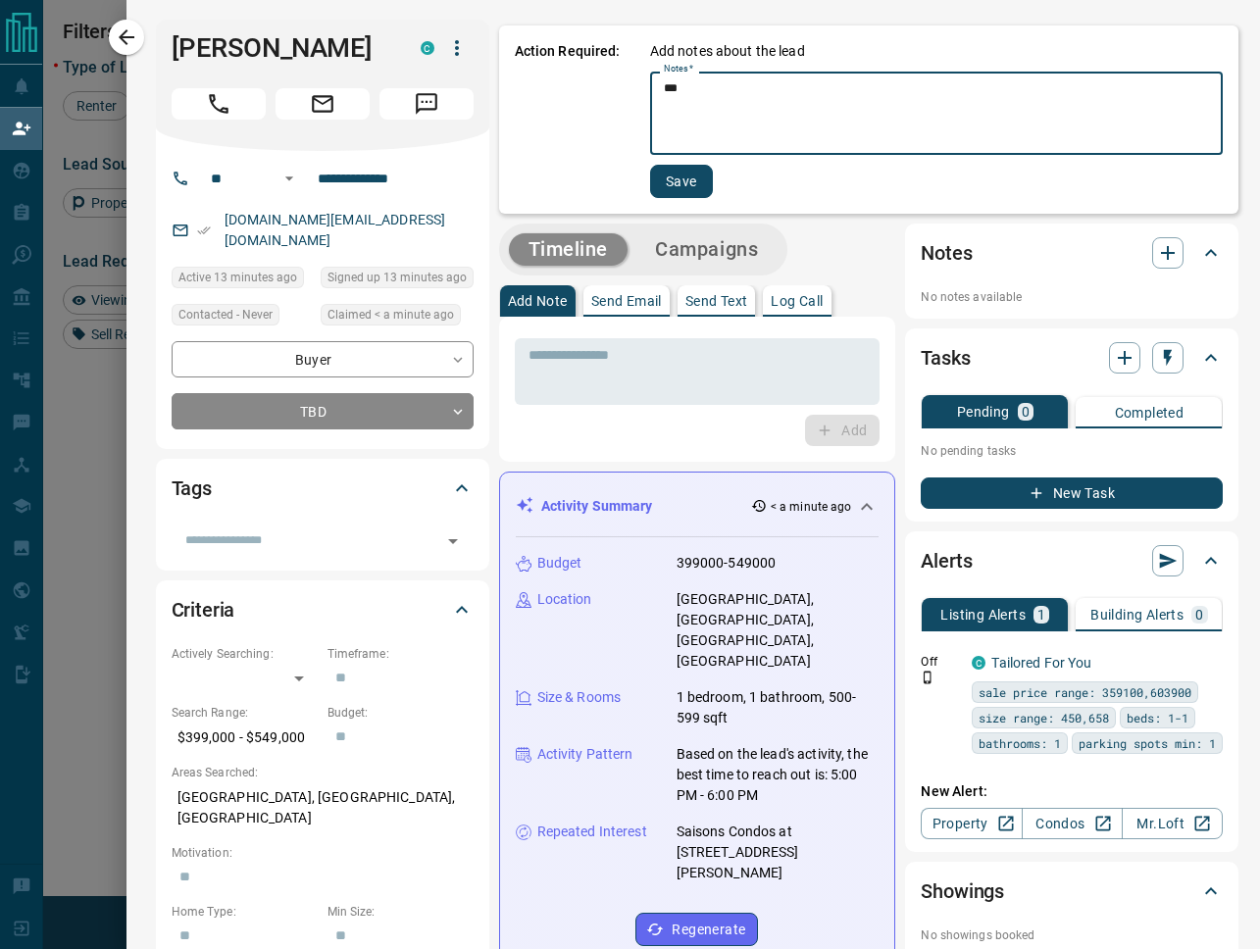
type textarea "***"
click at [679, 172] on button "Save" at bounding box center [681, 181] width 63 height 33
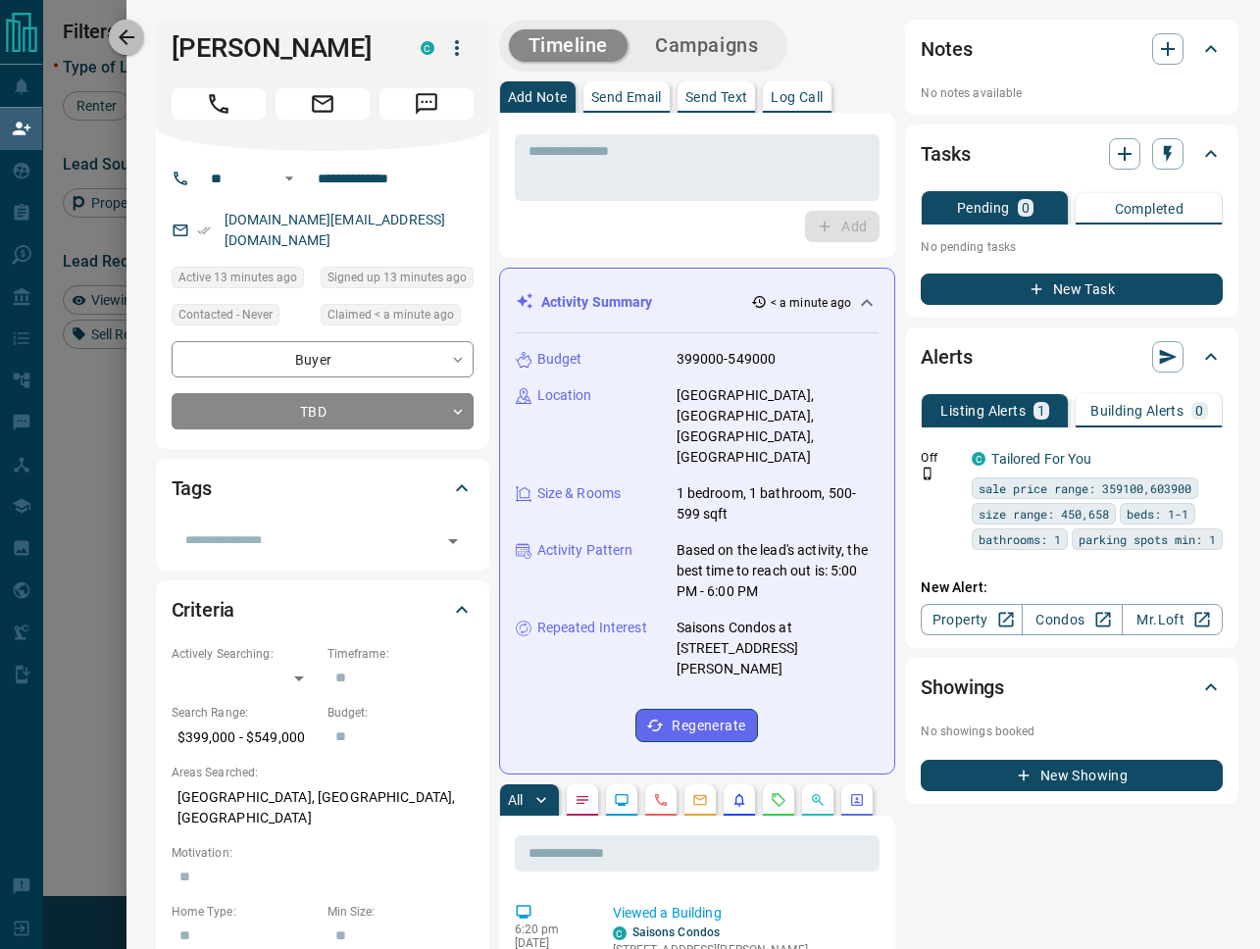
drag, startPoint x: 128, startPoint y: 38, endPoint x: 379, endPoint y: 146, distance: 273.2
click at [128, 38] on icon "button" at bounding box center [127, 37] width 24 height 24
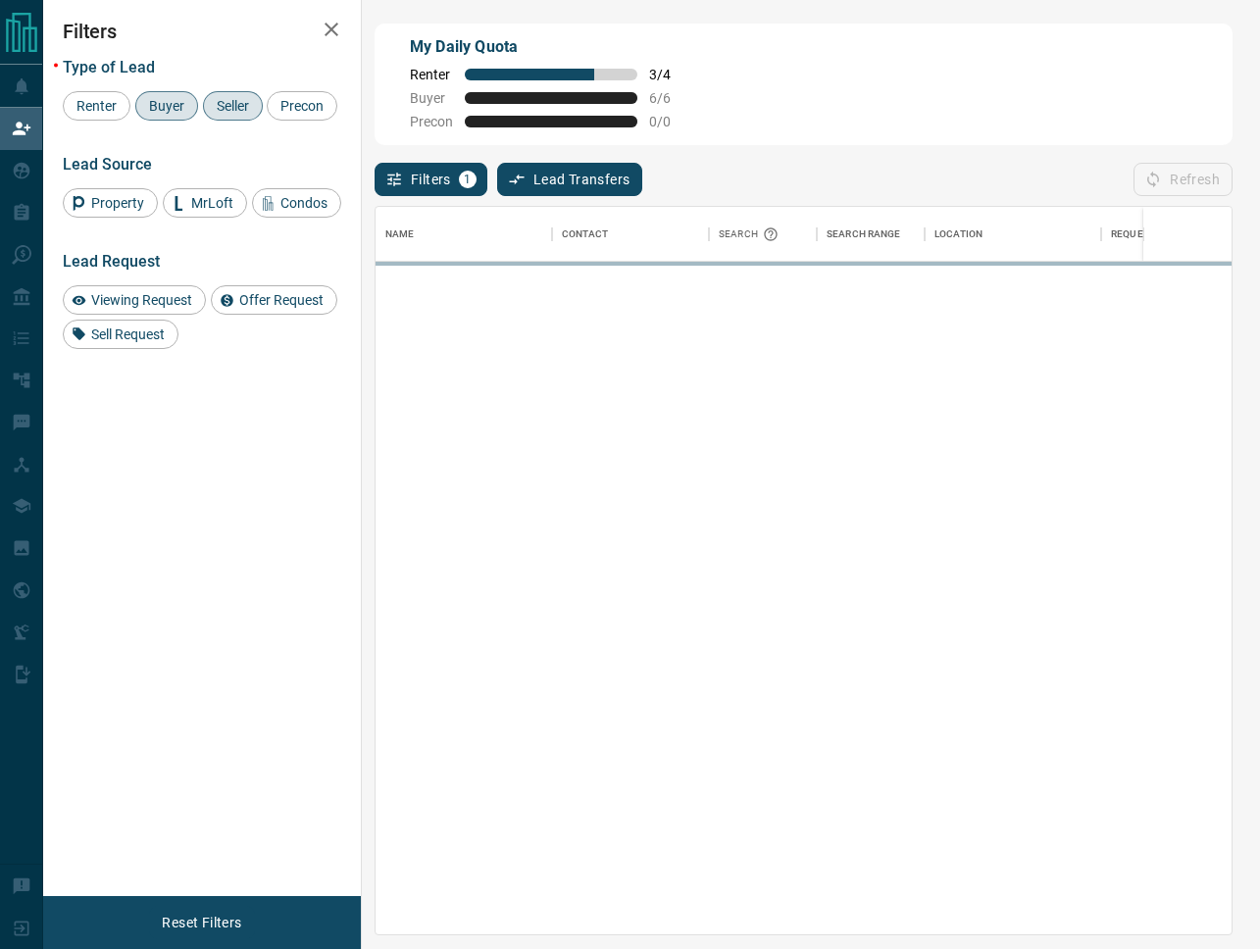
scroll to position [729, 856]
